Goal: Use online tool/utility

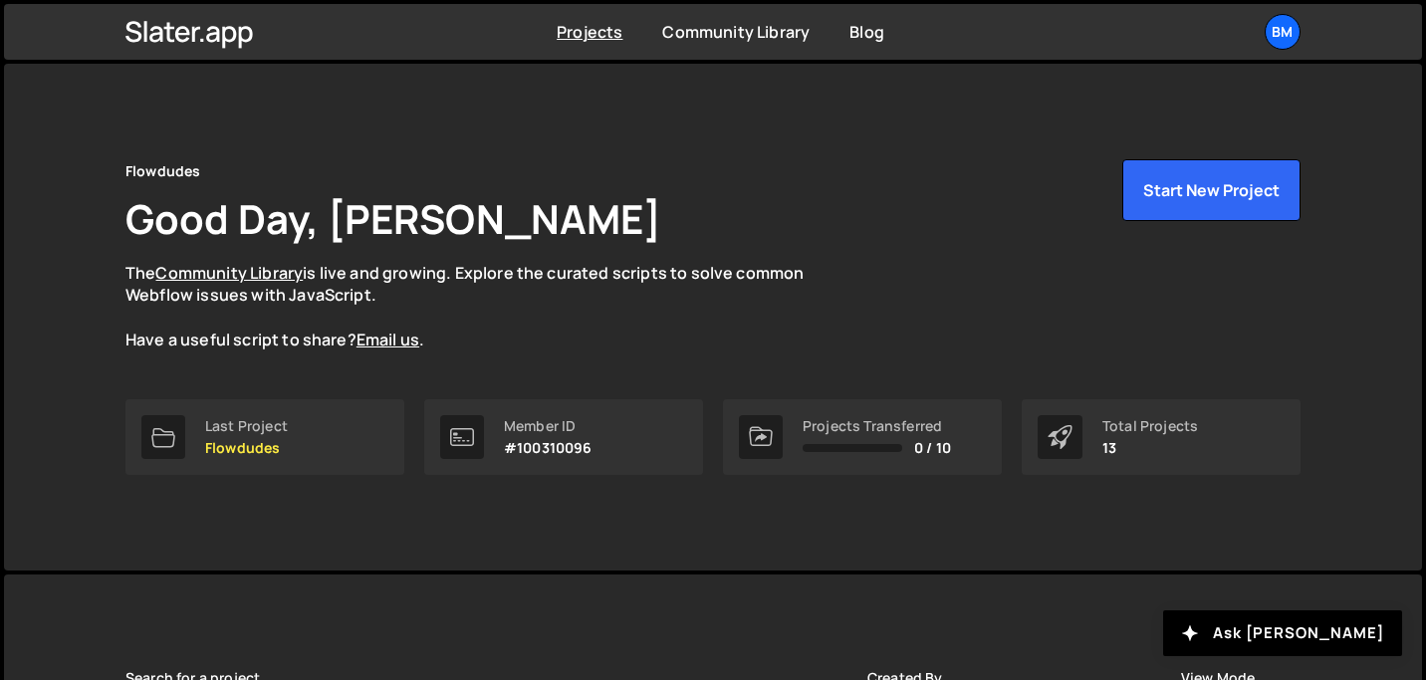
scroll to position [446, 0]
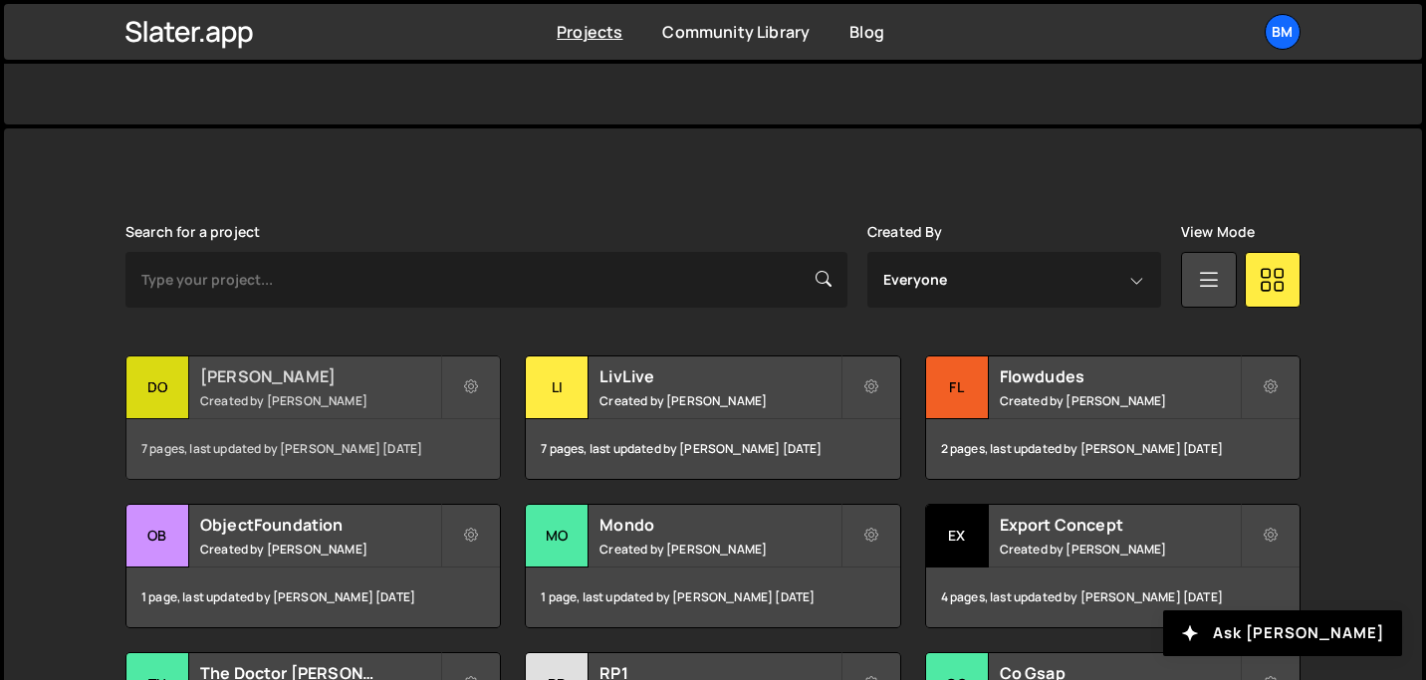
click at [262, 386] on h2 "[PERSON_NAME]" at bounding box center [320, 377] width 240 height 22
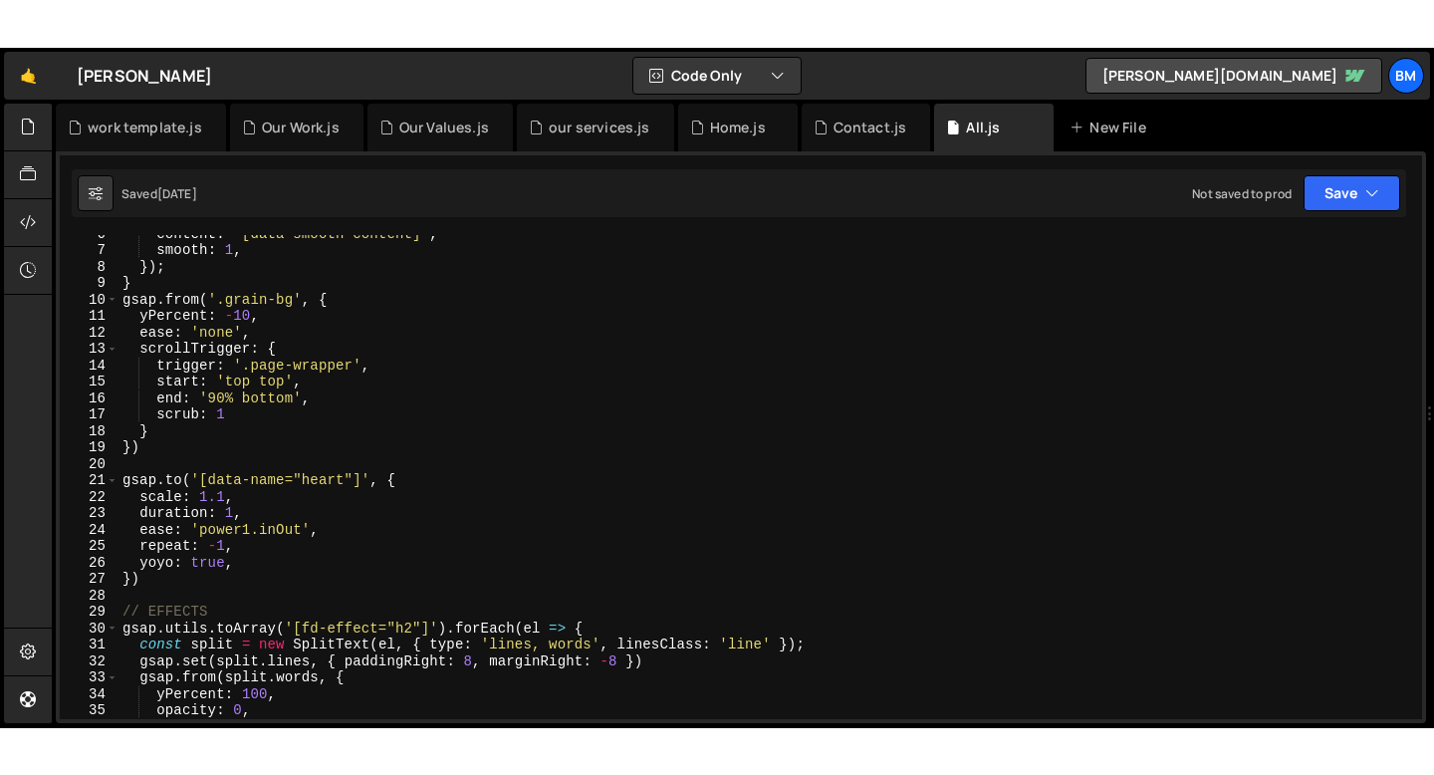
scroll to position [92, 0]
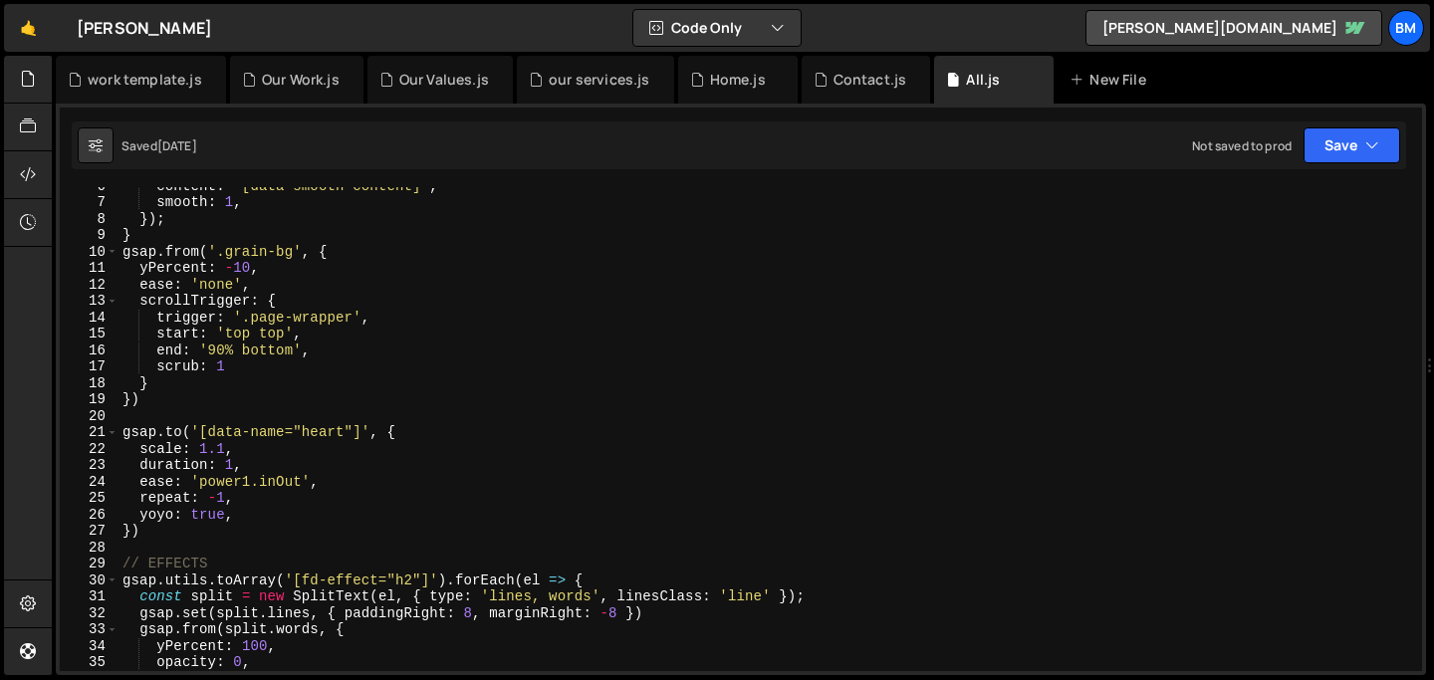
click at [705, 280] on div "content : "[data-smooth-content]" , smooth : 1 , }) ; } gsap . from ( '.grain-b…" at bounding box center [767, 435] width 1296 height 517
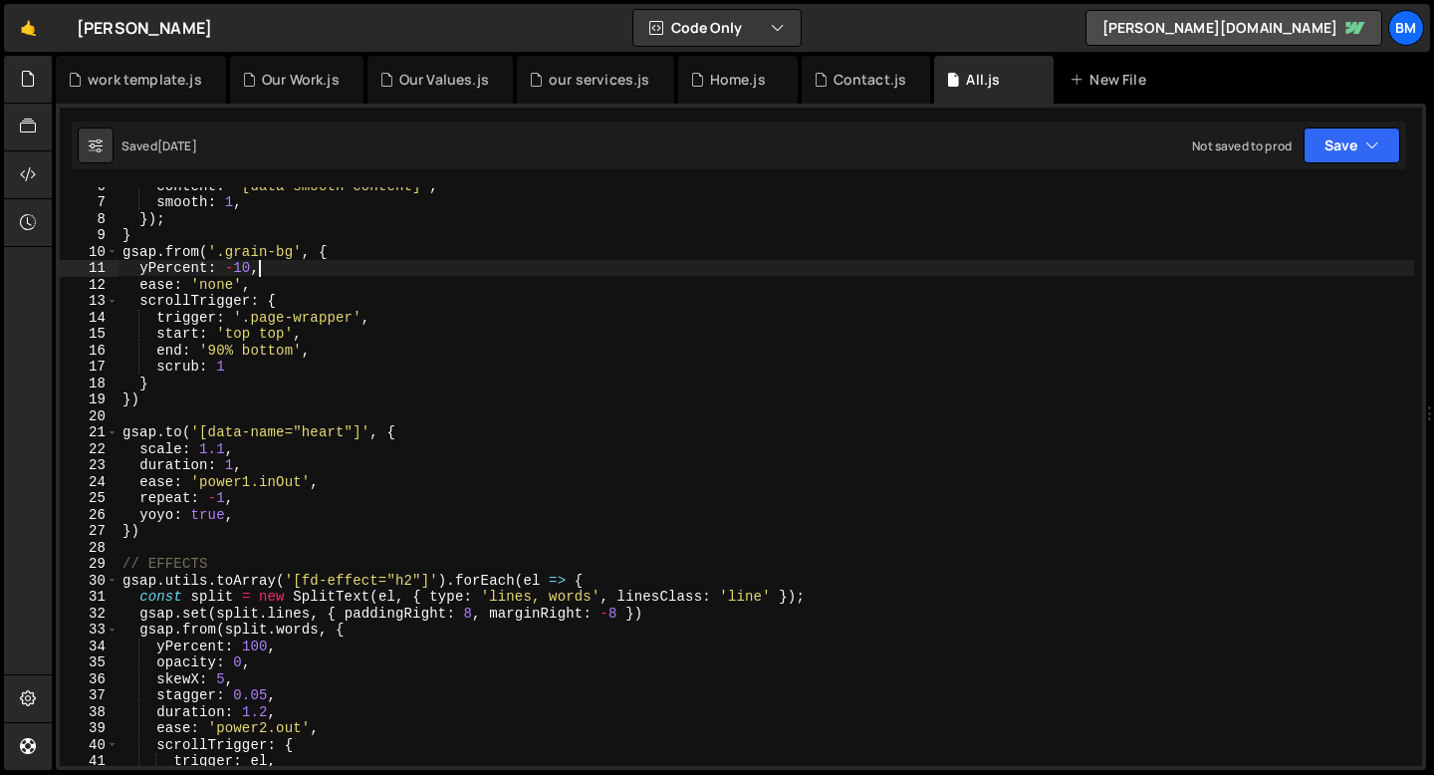
click at [313, 263] on div "content : "[data-smooth-content]" , smooth : 1 , }) ; } gsap . from ( '.grain-b…" at bounding box center [767, 483] width 1296 height 612
type textarea "yPercent: -10,"
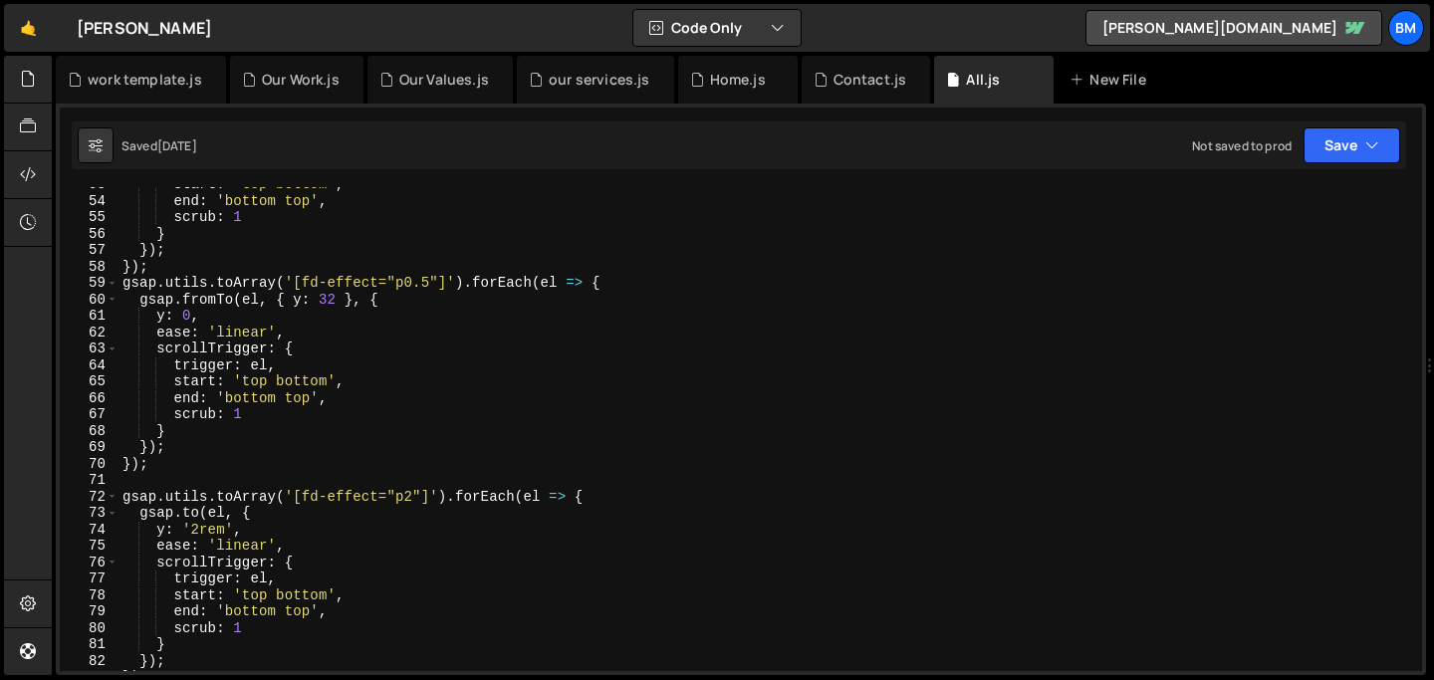
scroll to position [866, 0]
